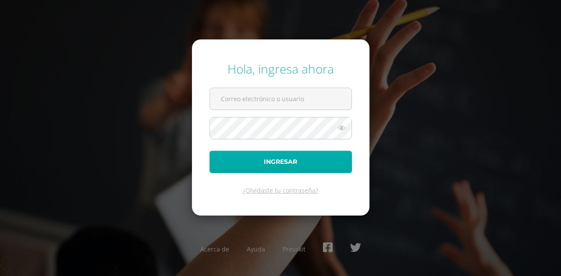
type input "jennydeduarte@hotmail.com"
click at [279, 166] on button "Ingresar" at bounding box center [280, 162] width 142 height 22
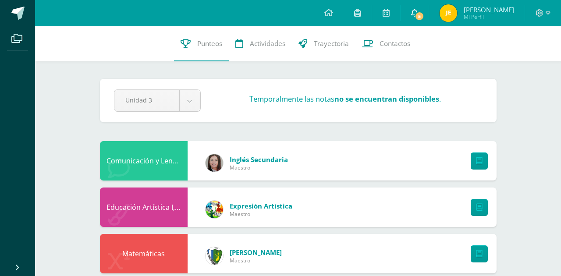
click at [418, 16] on span "5" at bounding box center [419, 16] width 10 height 10
